Goal: Task Accomplishment & Management: Manage account settings

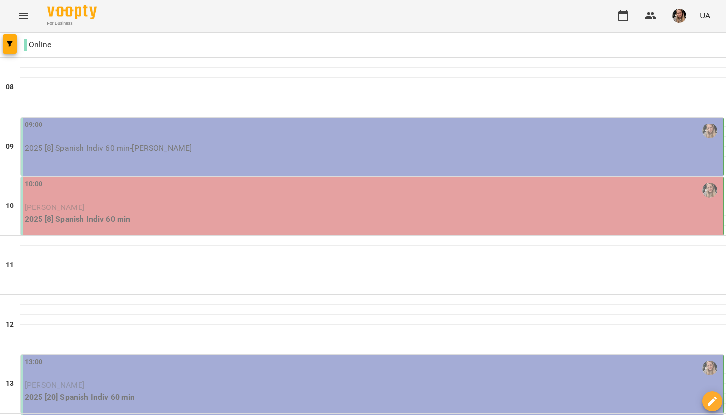
scroll to position [22, 0]
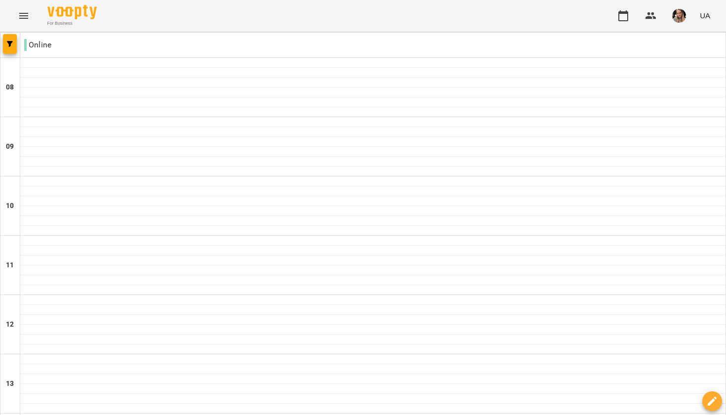
scroll to position [298, 0]
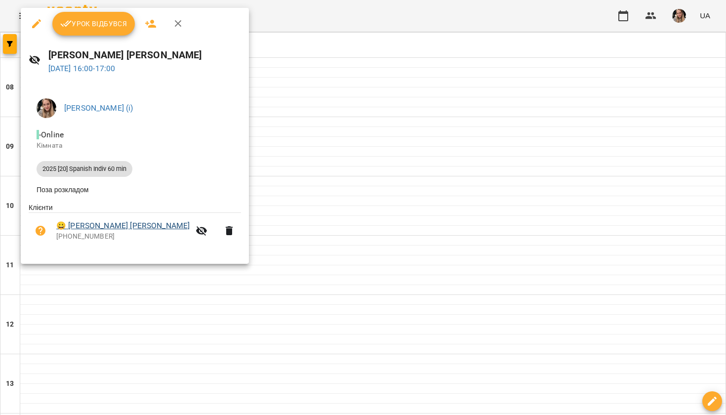
click at [102, 227] on link "😀 [PERSON_NAME] [PERSON_NAME]" at bounding box center [122, 226] width 133 height 12
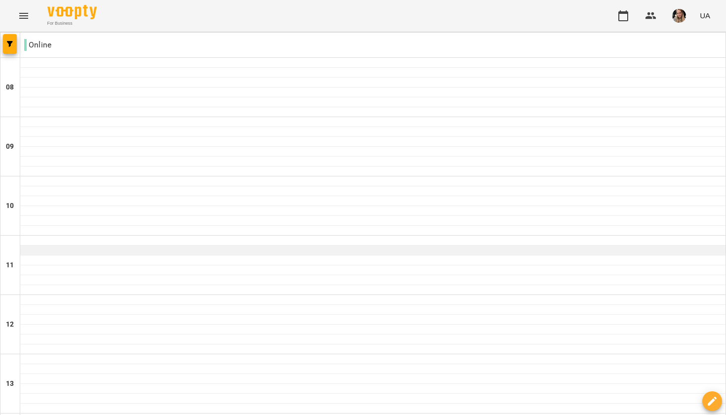
scroll to position [310, 0]
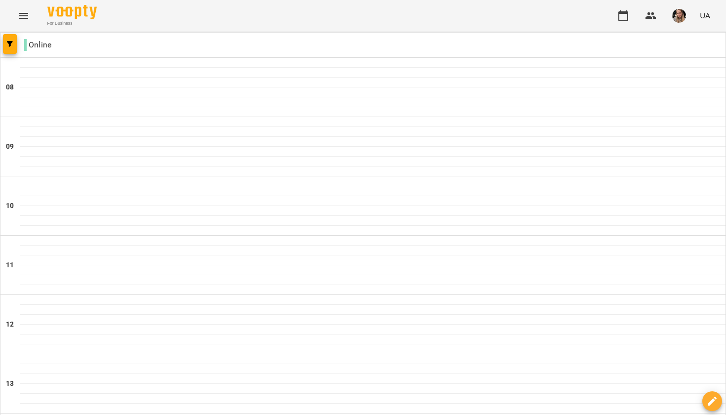
scroll to position [368, 0]
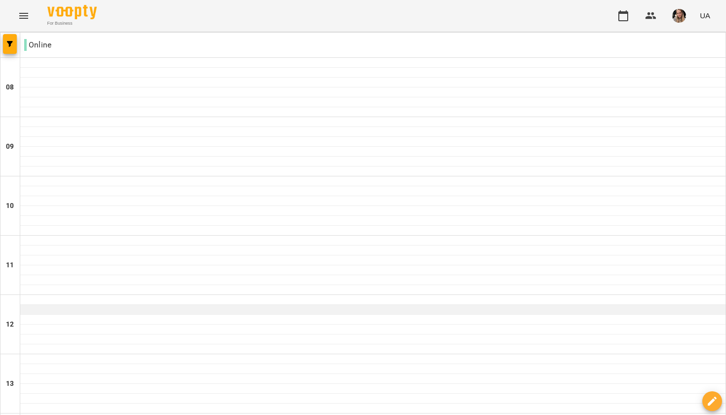
scroll to position [417, 0]
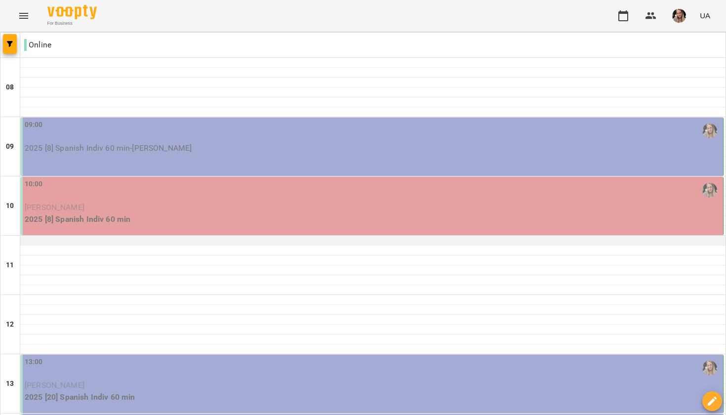
scroll to position [0, 0]
